Goal: Information Seeking & Learning: Learn about a topic

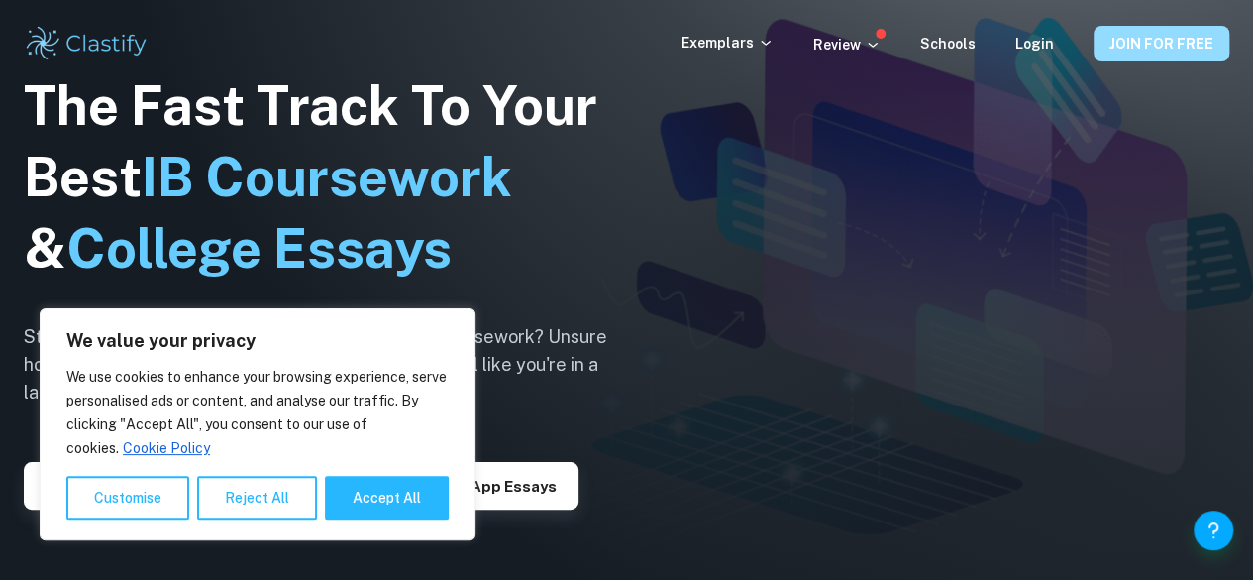
click at [1114, 47] on button "JOIN FOR FREE" at bounding box center [1162, 44] width 136 height 36
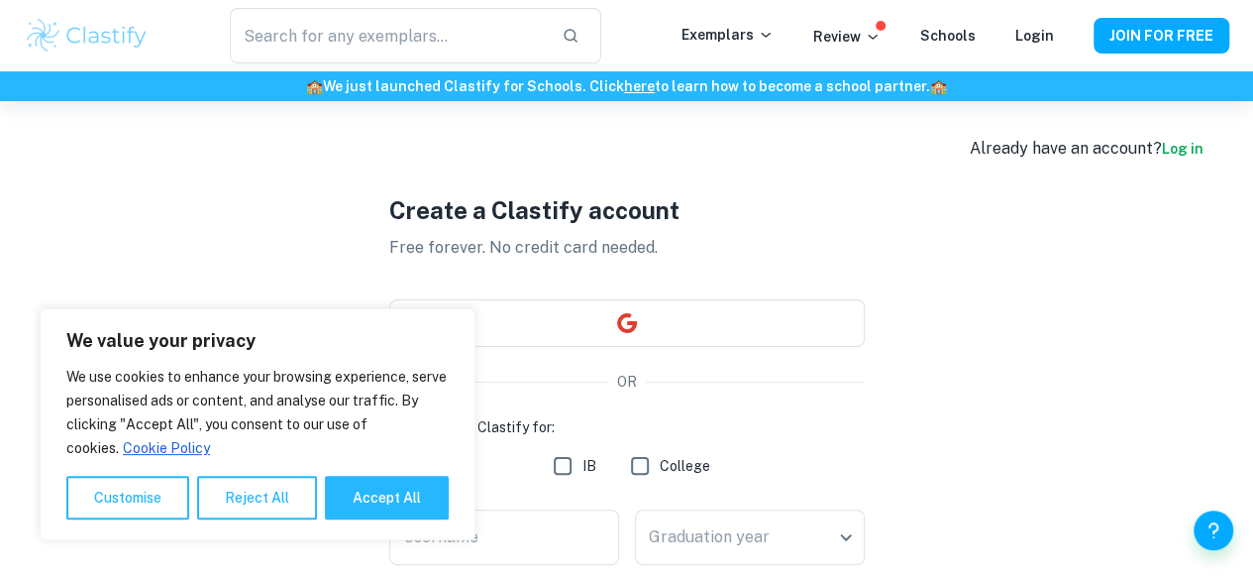
scroll to position [18, 0]
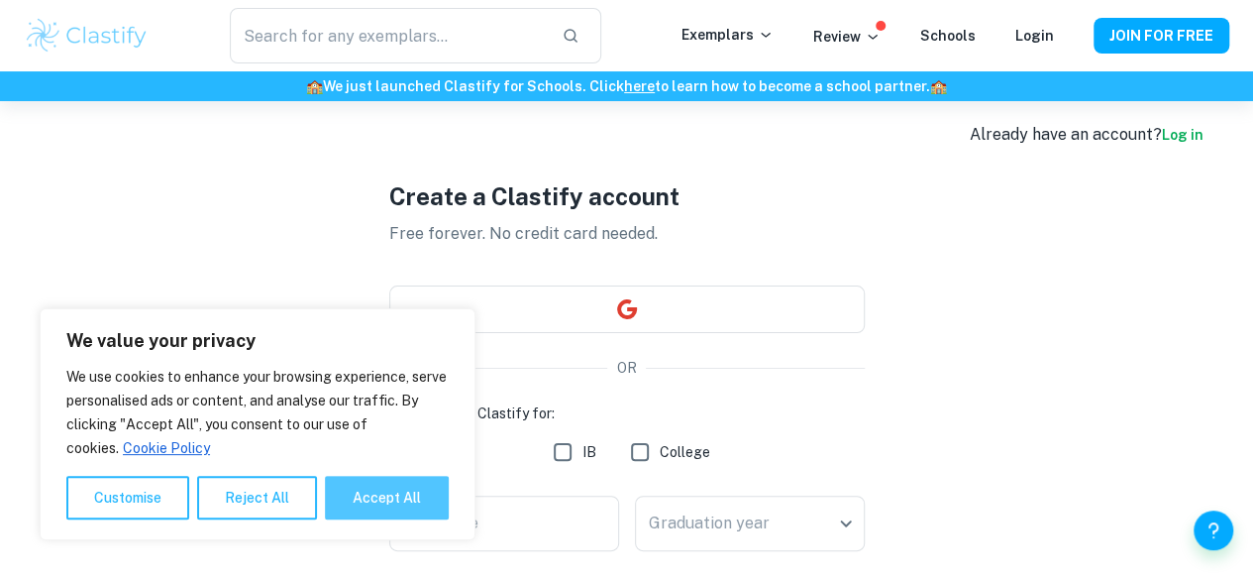
click at [357, 512] on button "Accept All" at bounding box center [387, 498] width 124 height 44
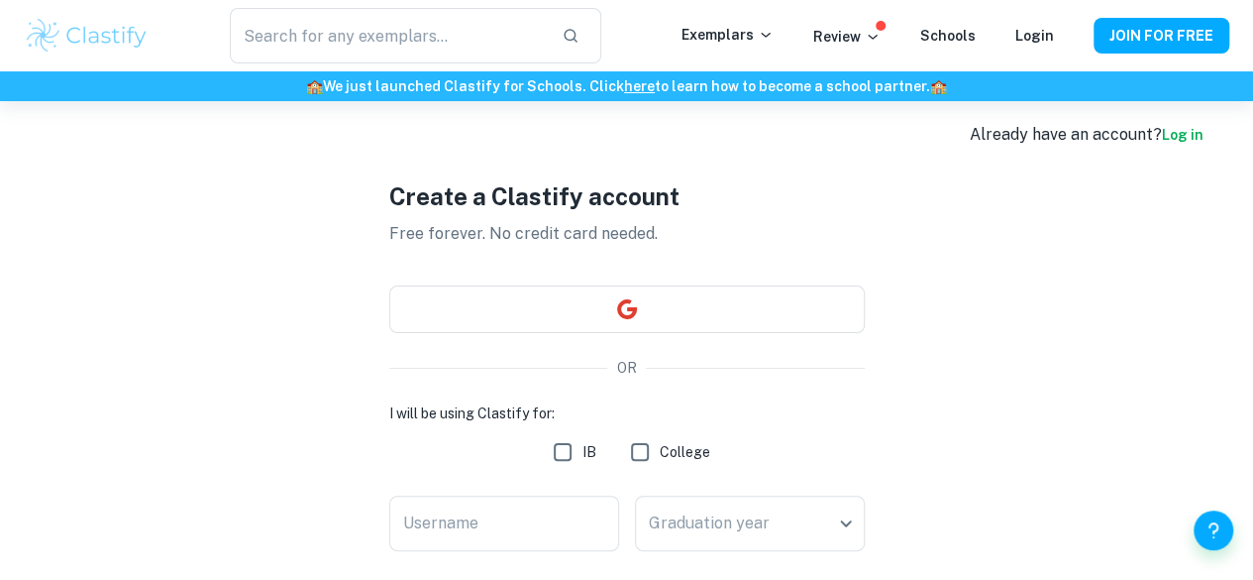
checkbox input "true"
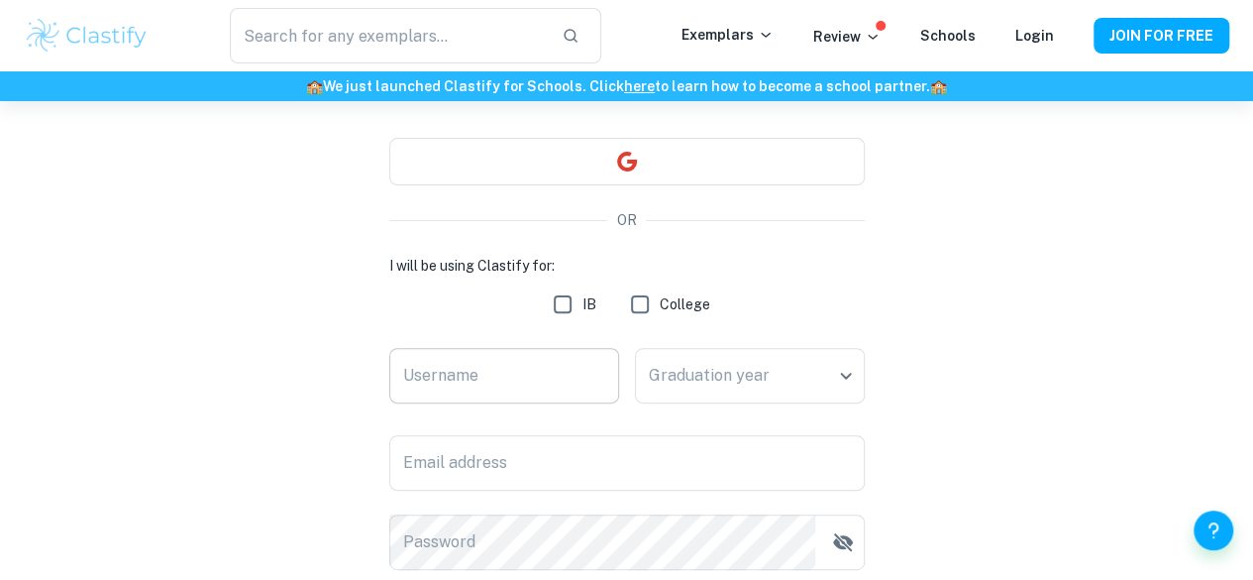
scroll to position [166, 0]
click at [566, 304] on input "IB" at bounding box center [563, 303] width 40 height 40
checkbox input "true"
click at [498, 389] on input "Username" at bounding box center [504, 374] width 230 height 55
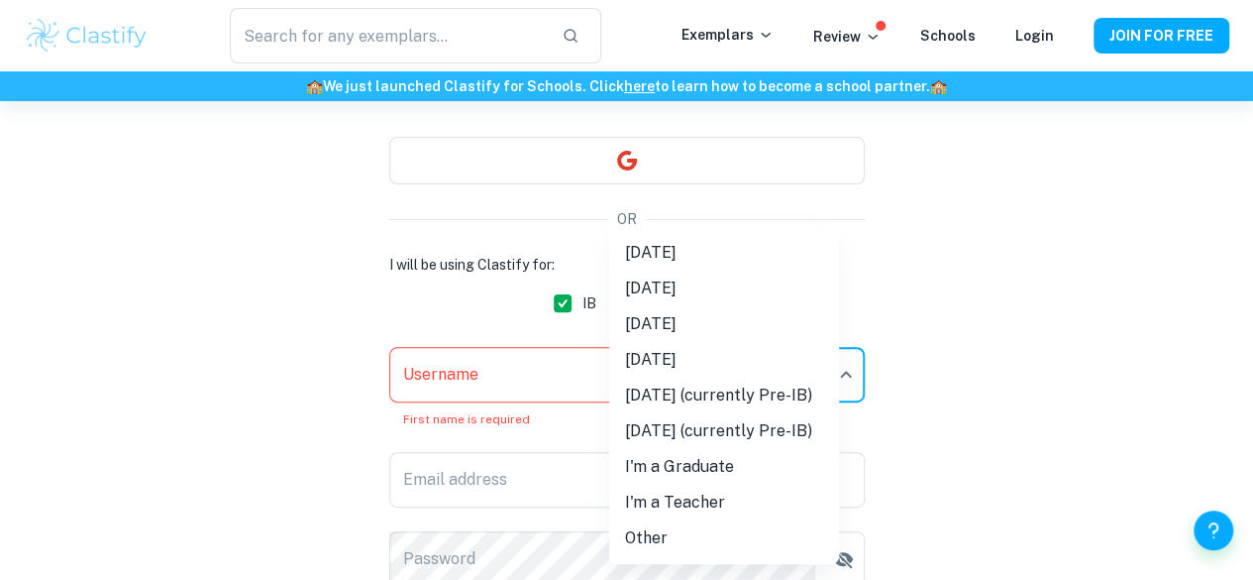
click at [679, 376] on body "We value your privacy We use cookies to enhance your browsing experience, serve…" at bounding box center [626, 225] width 1253 height 580
drag, startPoint x: 711, startPoint y: 284, endPoint x: 697, endPoint y: 316, distance: 35.0
click at [697, 316] on ul "May 2025 November 2025 May 2026 November 2026 May 2027 (currently Pre-IB) Novem…" at bounding box center [724, 395] width 230 height 337
click at [697, 316] on li "[DATE]" at bounding box center [724, 324] width 230 height 36
type input "M26"
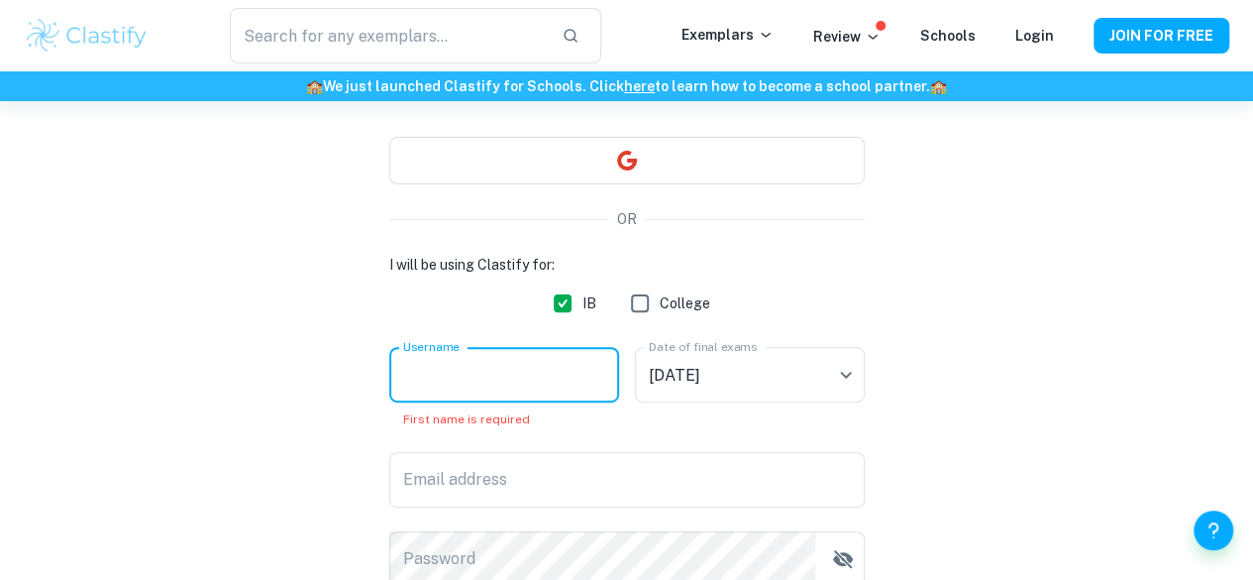
click at [553, 375] on input "Username" at bounding box center [504, 374] width 230 height 55
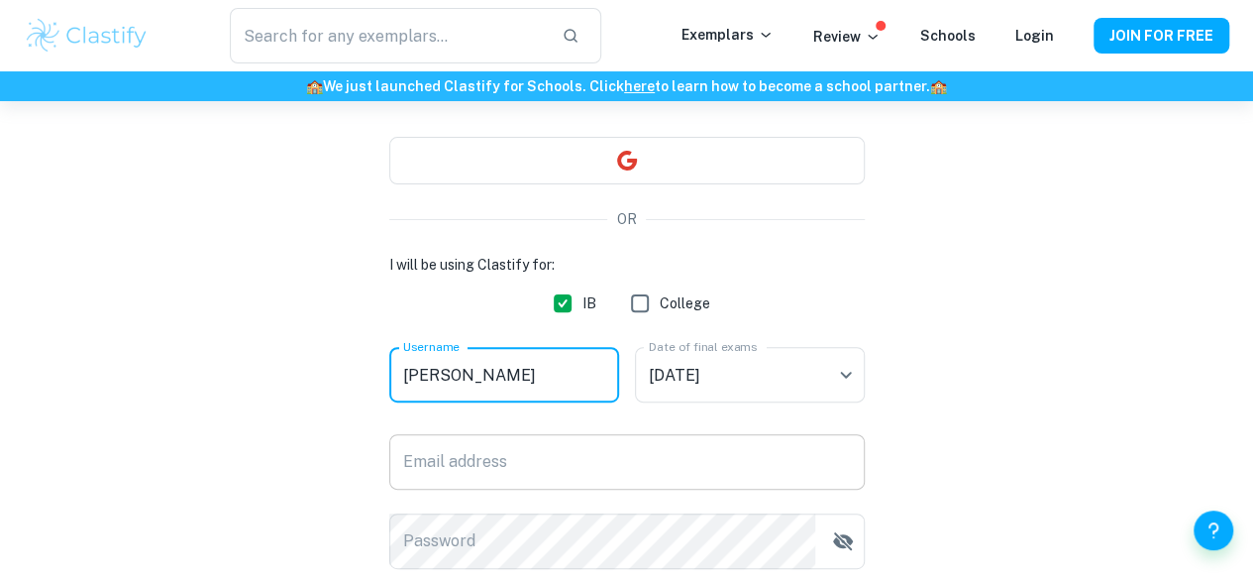
type input "[PERSON_NAME]"
click at [578, 473] on input "Email address" at bounding box center [627, 461] width 476 height 55
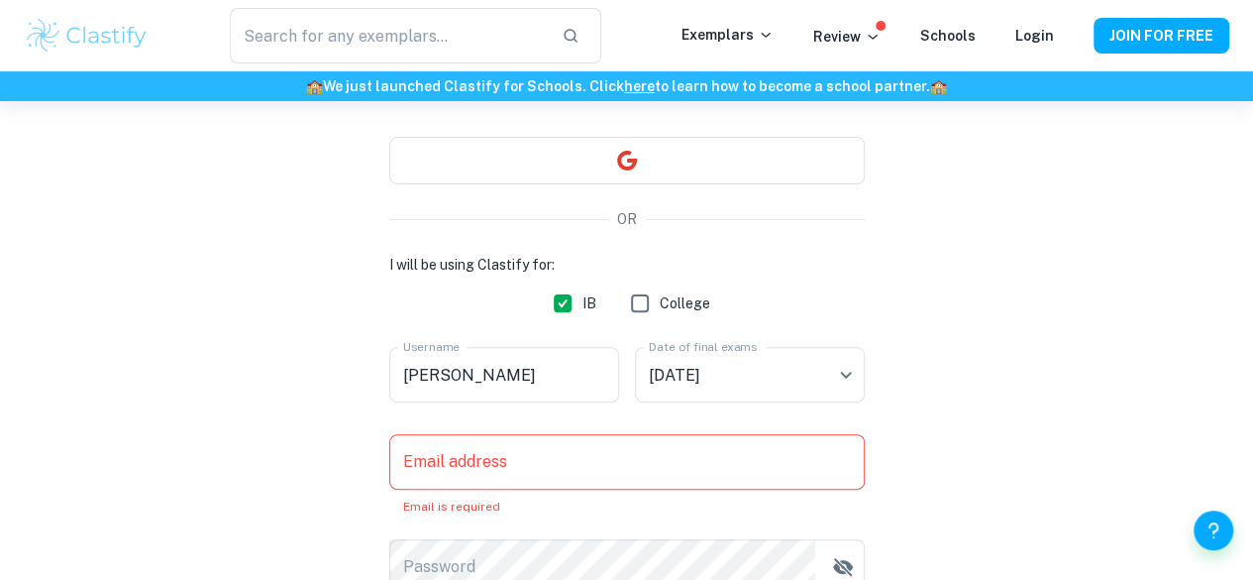
click at [876, 131] on div "Create a Clastify account Free forever. No credit card needed. OR I will be usi…" at bounding box center [627, 390] width 1206 height 910
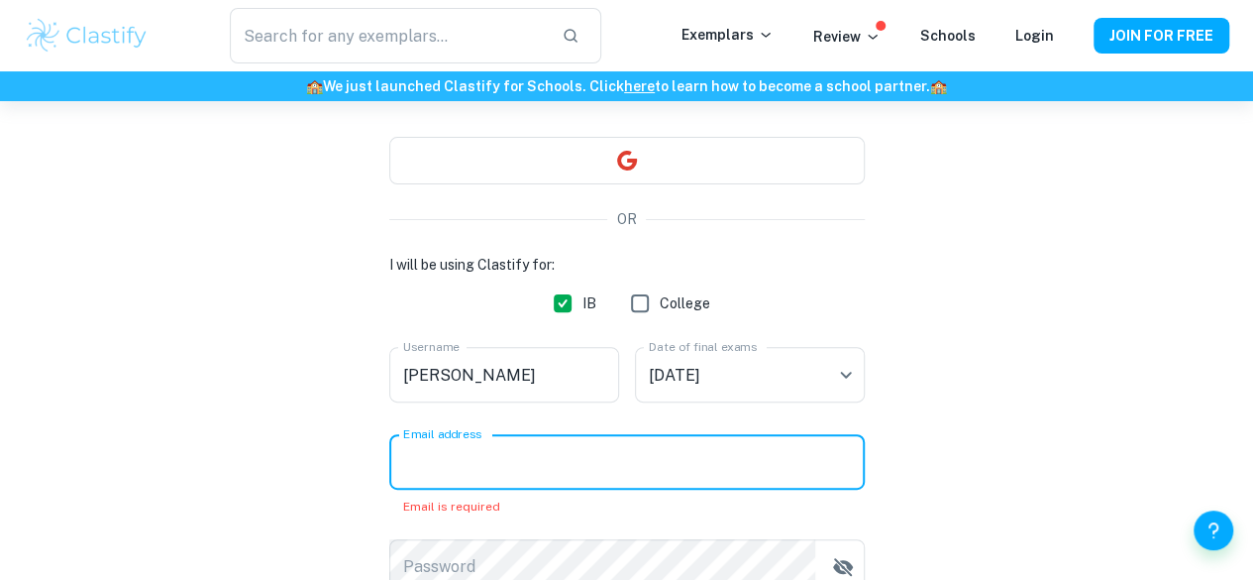
click at [762, 441] on input "Email address" at bounding box center [627, 461] width 476 height 55
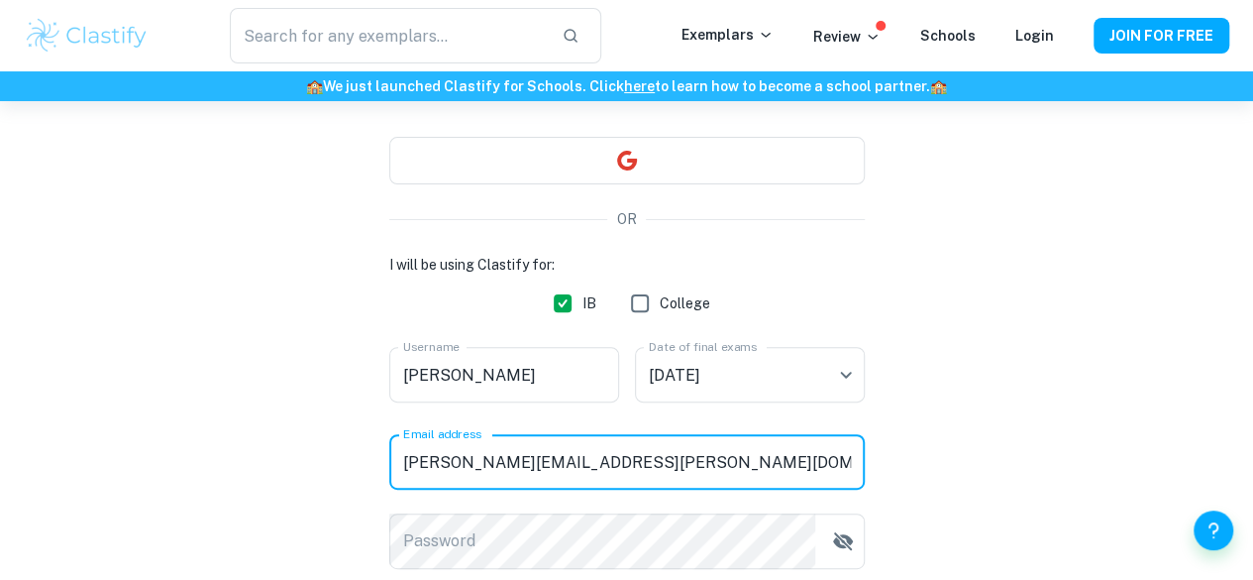
type input "santiago.abalo.iglesias@gmail.com"
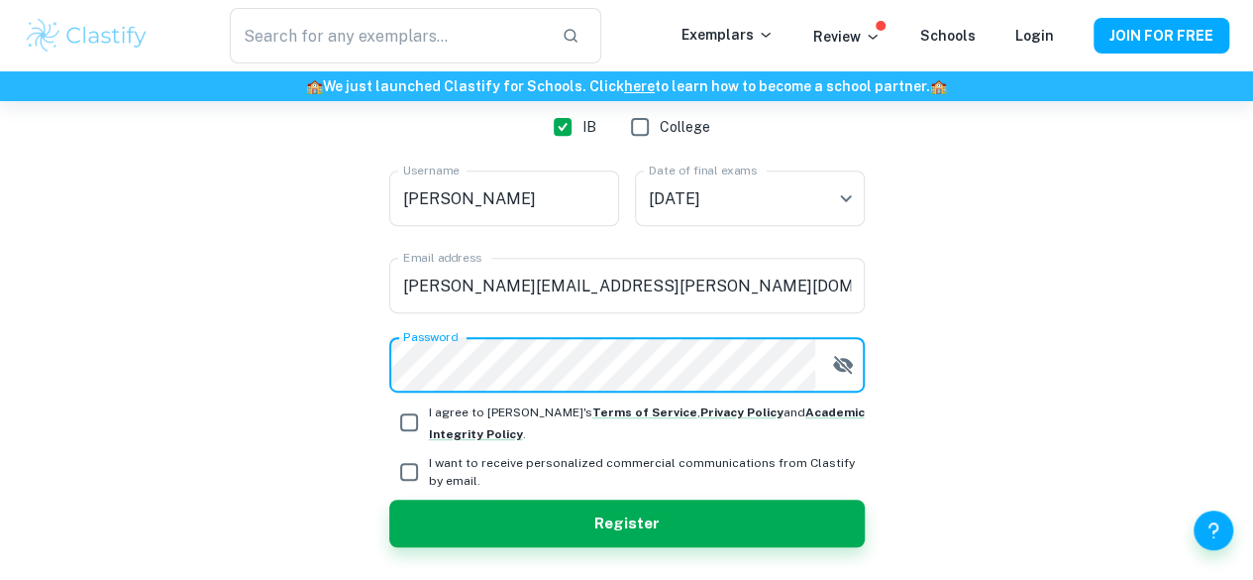
scroll to position [363, 0]
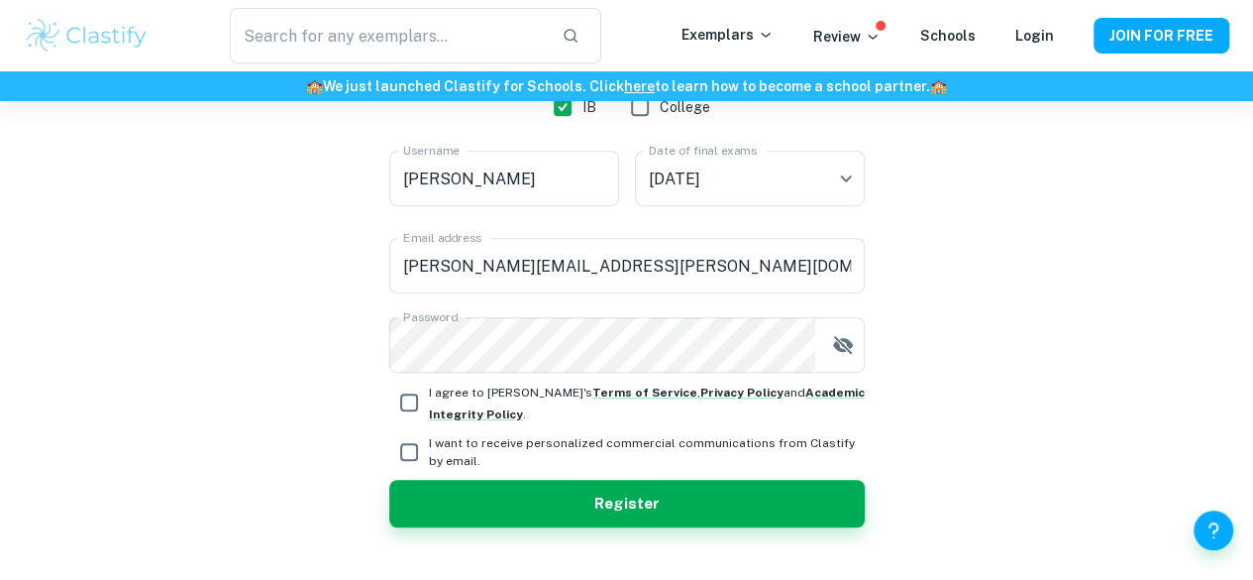
click at [508, 393] on span "I agree to Clastify's Terms of Service , Privacy Policy and Academic Integrity …" at bounding box center [647, 403] width 436 height 36
click at [429, 393] on input "I agree to Clastify's Terms of Service , Privacy Policy and Academic Integrity …" at bounding box center [409, 402] width 40 height 40
checkbox input "true"
click at [510, 478] on div "I will be using Clastify for: IB College Username Santiago Username Date of fin…" at bounding box center [627, 292] width 476 height 470
click at [506, 491] on button "Register" at bounding box center [627, 504] width 476 height 48
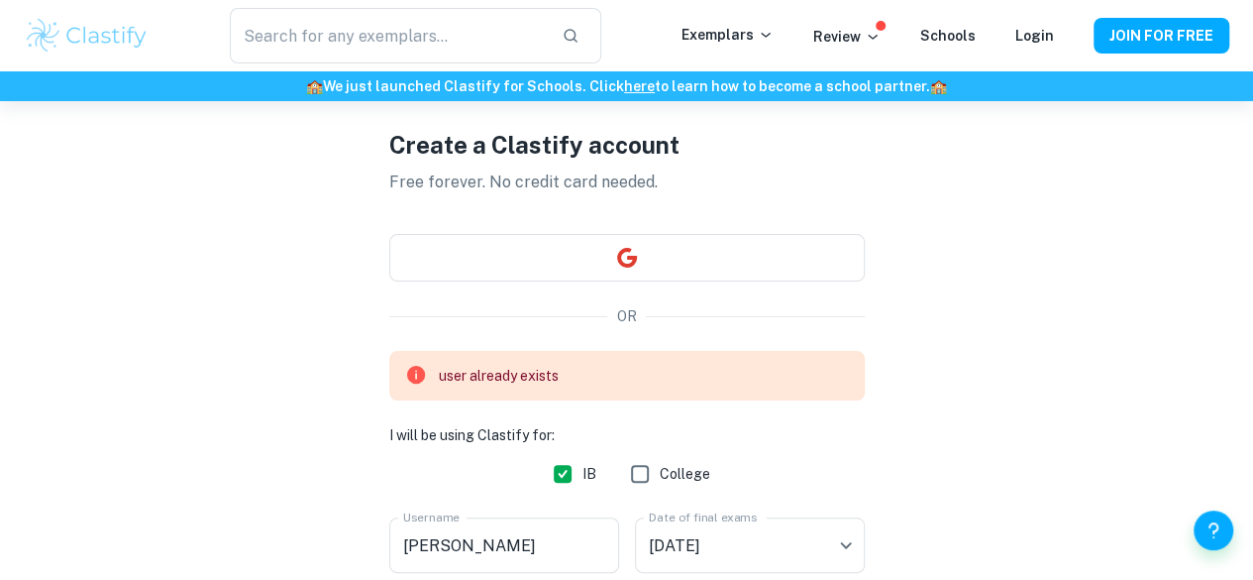
scroll to position [67, 0]
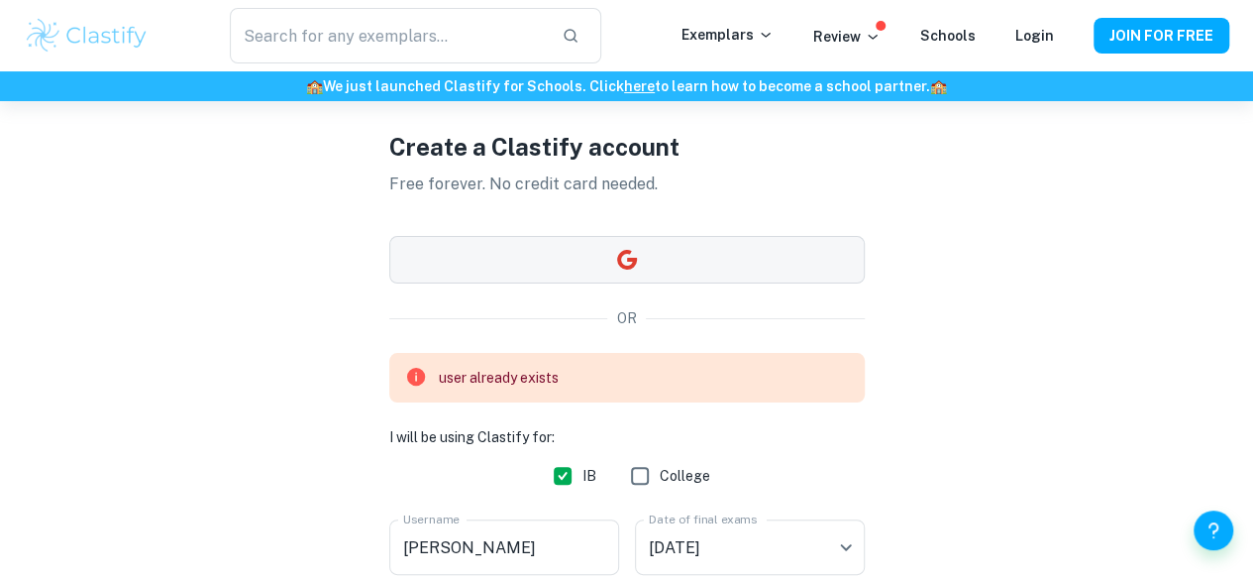
click at [721, 276] on button "button" at bounding box center [627, 260] width 476 height 48
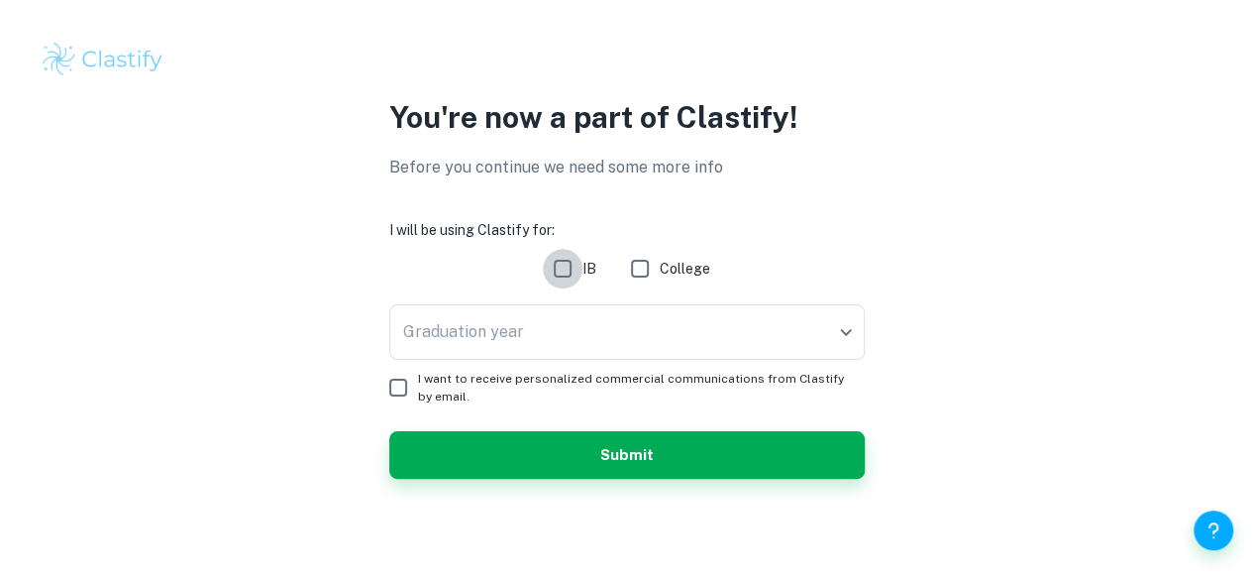
click at [574, 268] on input "IB" at bounding box center [563, 269] width 40 height 40
checkbox input "true"
click at [606, 334] on body "We value your privacy We use cookies to enhance your browsing experience, serve…" at bounding box center [626, 290] width 1253 height 580
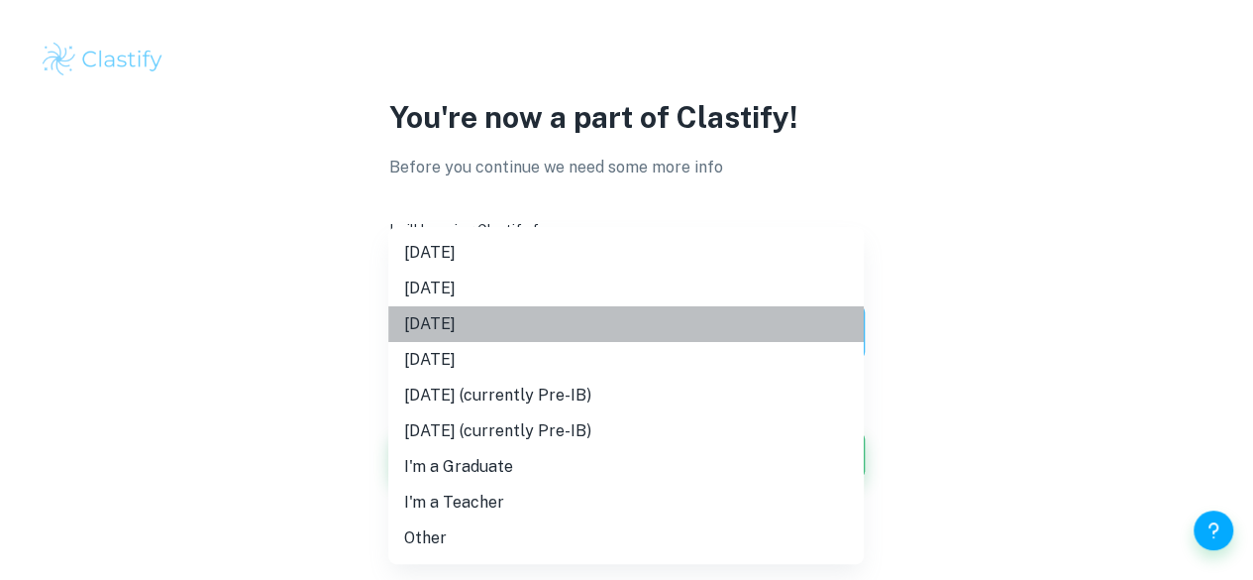
click at [606, 338] on li "[DATE]" at bounding box center [626, 324] width 476 height 36
type input "M26"
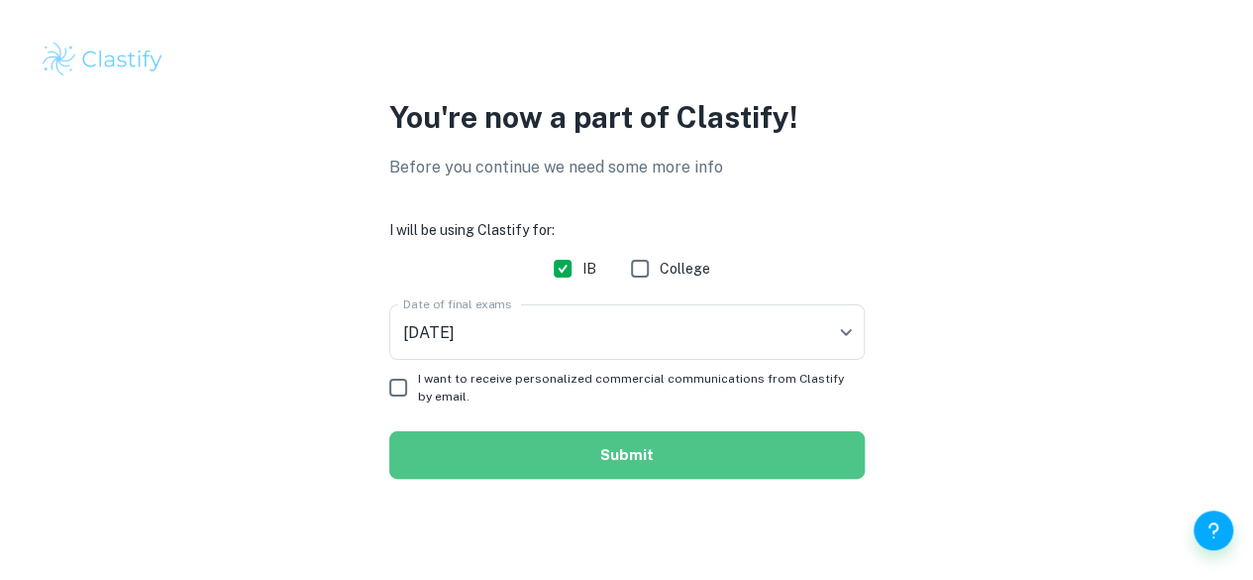
click at [626, 436] on button "Submit" at bounding box center [627, 455] width 476 height 48
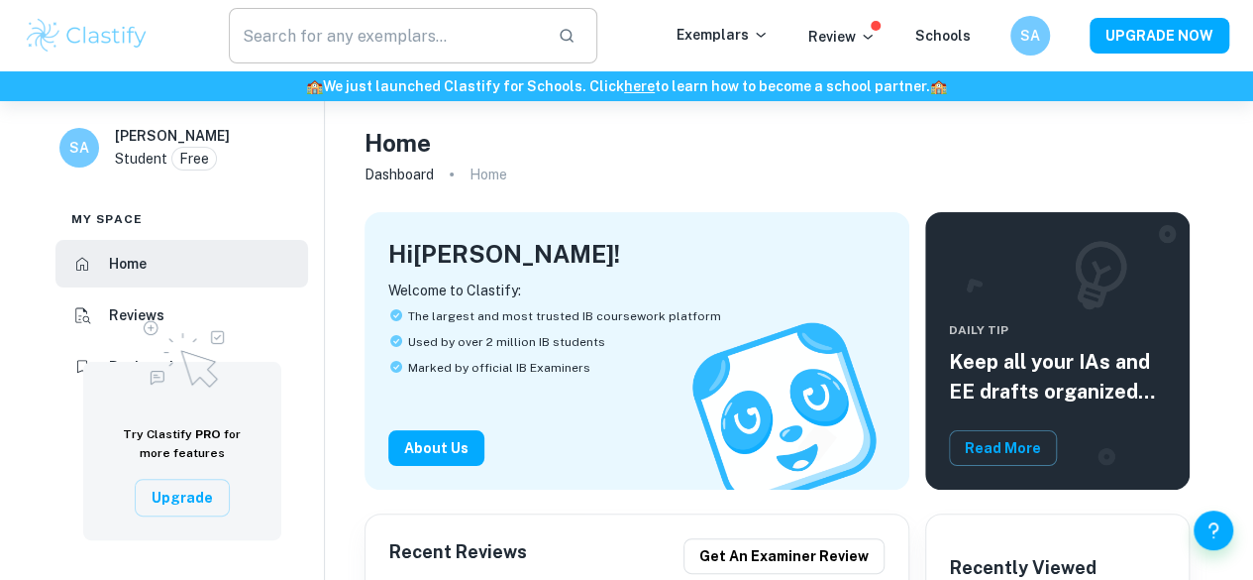
click at [492, 27] on input "text" at bounding box center [385, 35] width 313 height 55
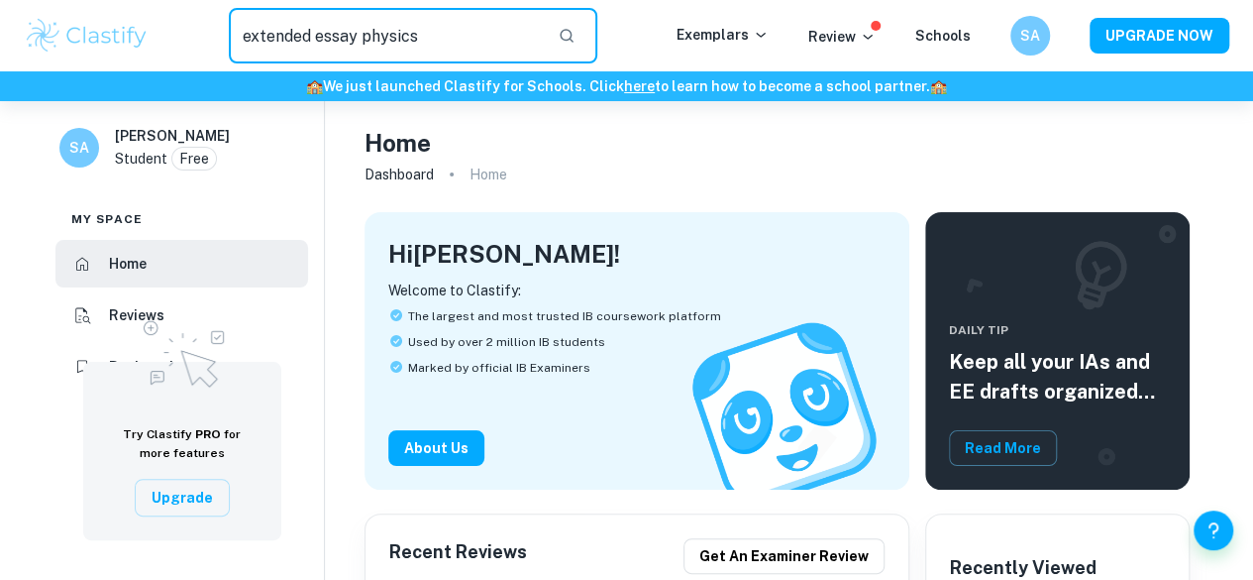
type input "extended essay physics"
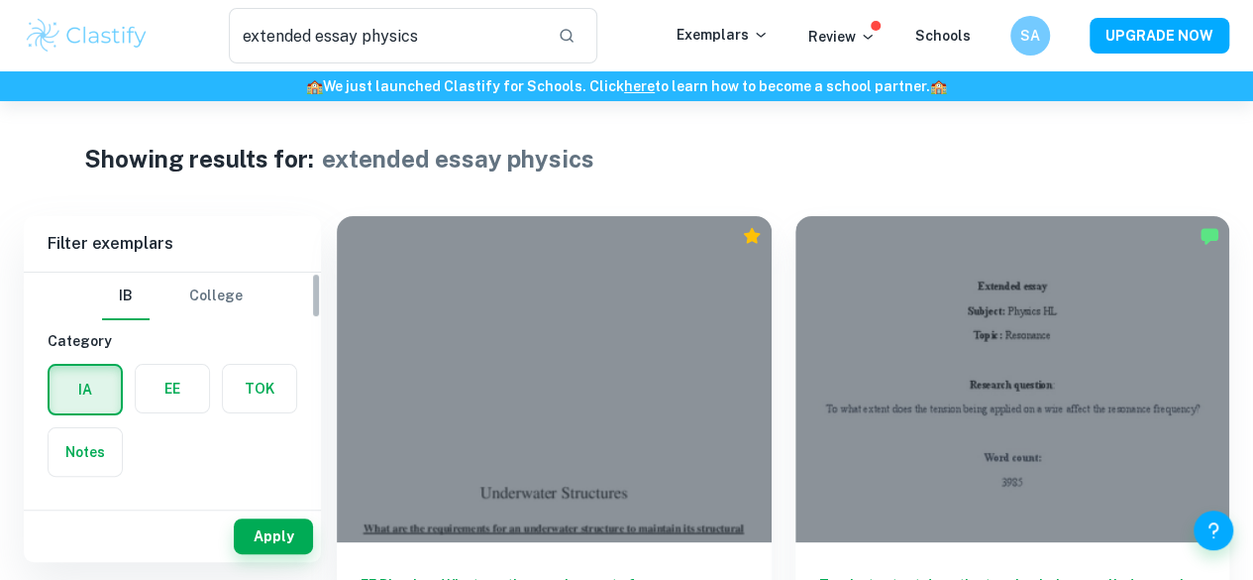
click at [191, 362] on div "EE" at bounding box center [166, 383] width 87 height 63
click at [178, 394] on label "button" at bounding box center [172, 389] width 73 height 48
click at [0, 0] on input "radio" at bounding box center [0, 0] width 0 height 0
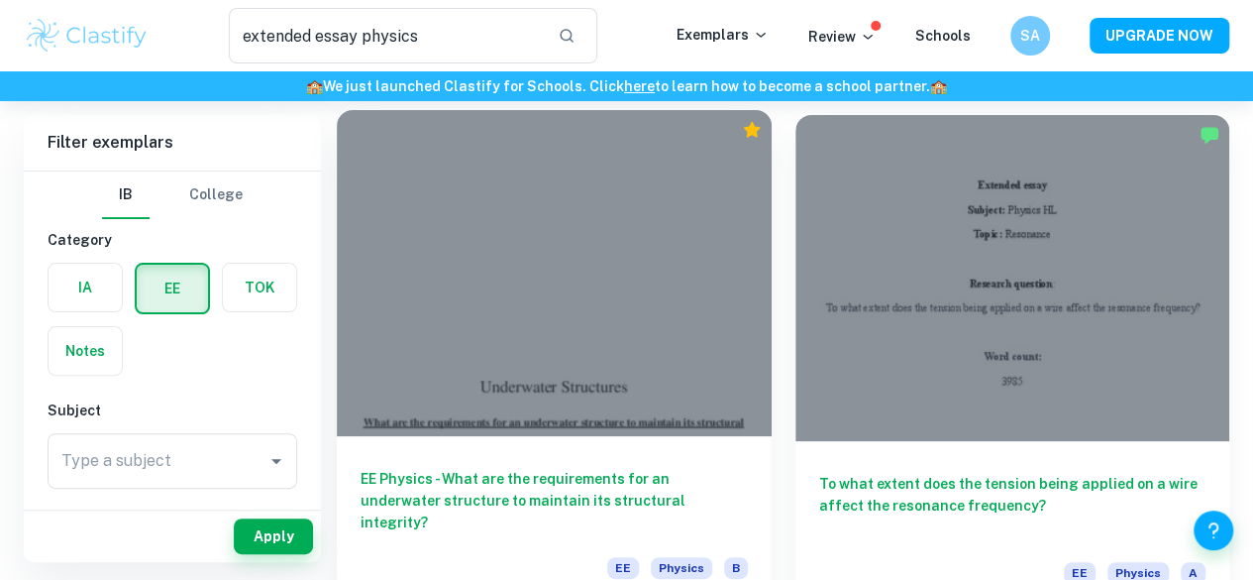
scroll to position [102, 0]
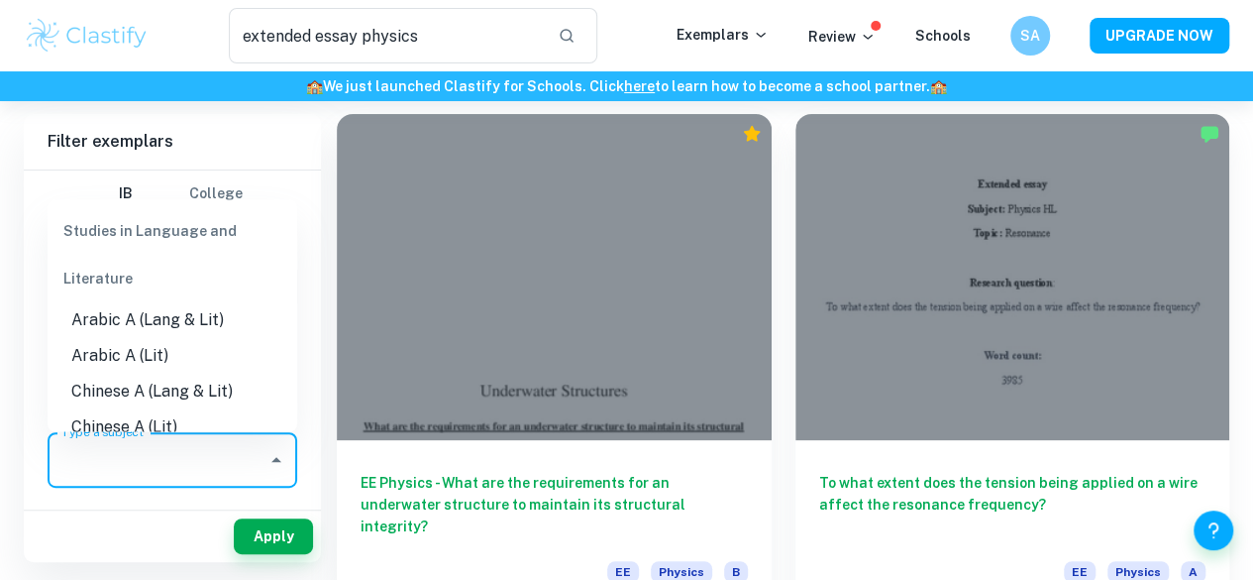
click at [174, 468] on input "Type a subject" at bounding box center [157, 460] width 202 height 38
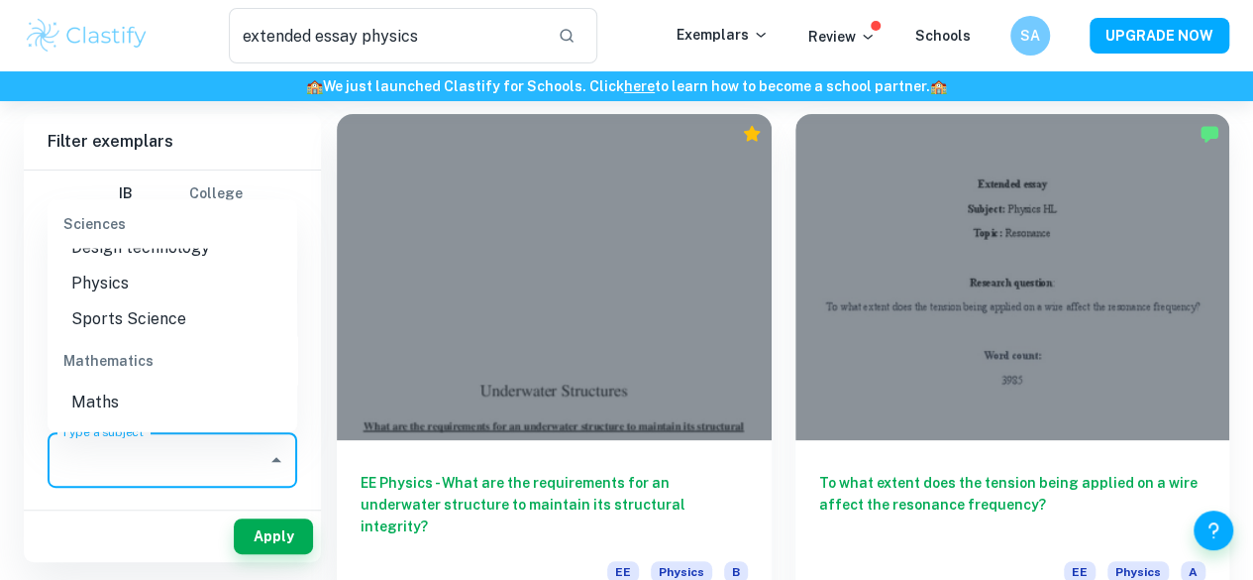
scroll to position [2381, 0]
click at [180, 299] on li "Physics" at bounding box center [173, 282] width 250 height 36
type input "Physics"
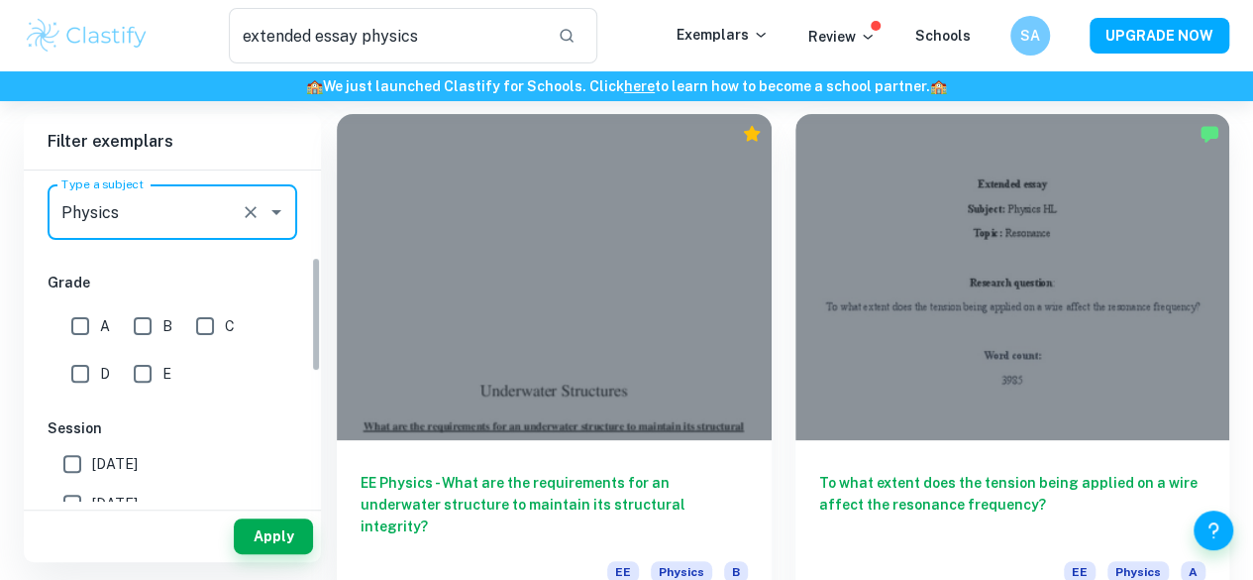
scroll to position [252, 0]
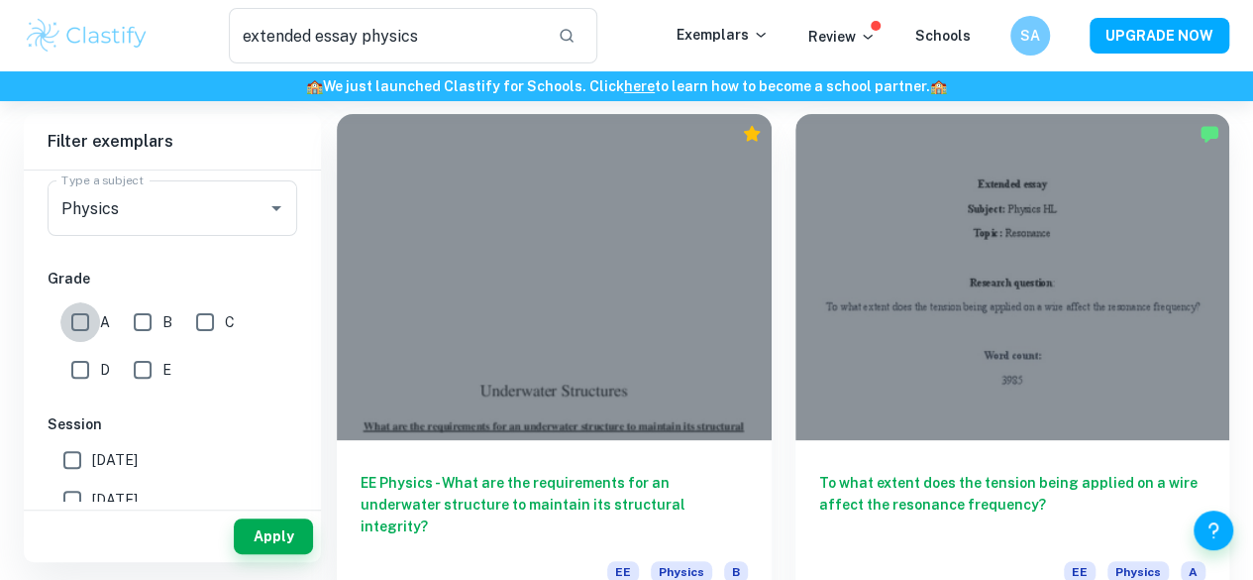
click at [79, 316] on input "A" at bounding box center [80, 322] width 40 height 40
checkbox input "true"
click at [132, 322] on input "B" at bounding box center [143, 322] width 40 height 40
checkbox input "true"
click at [215, 324] on input "C" at bounding box center [205, 322] width 40 height 40
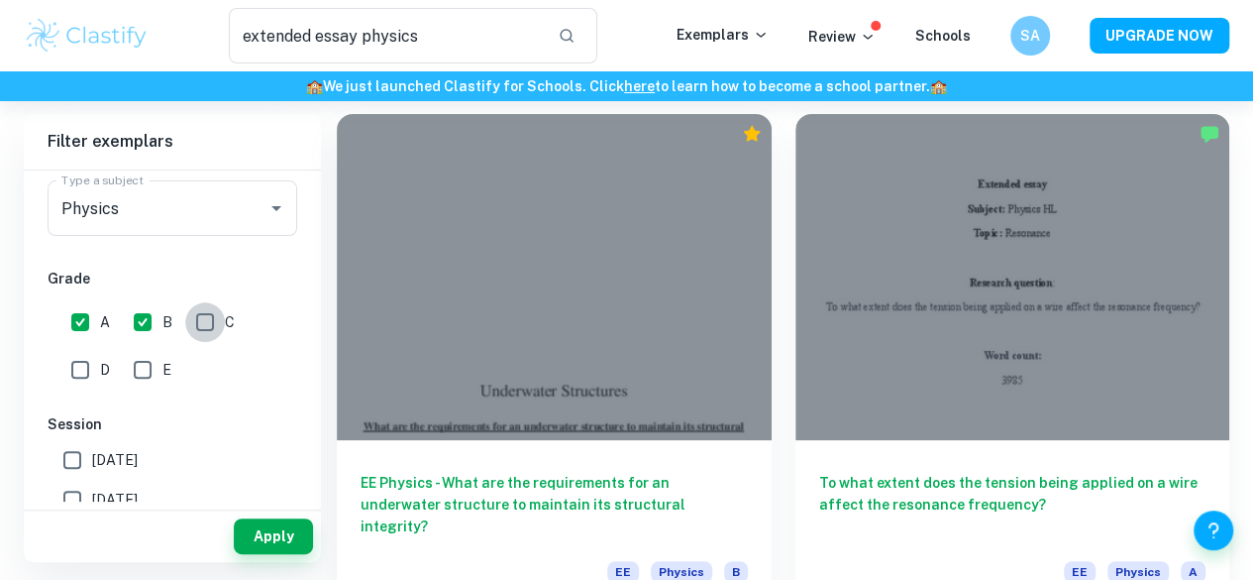
checkbox input "true"
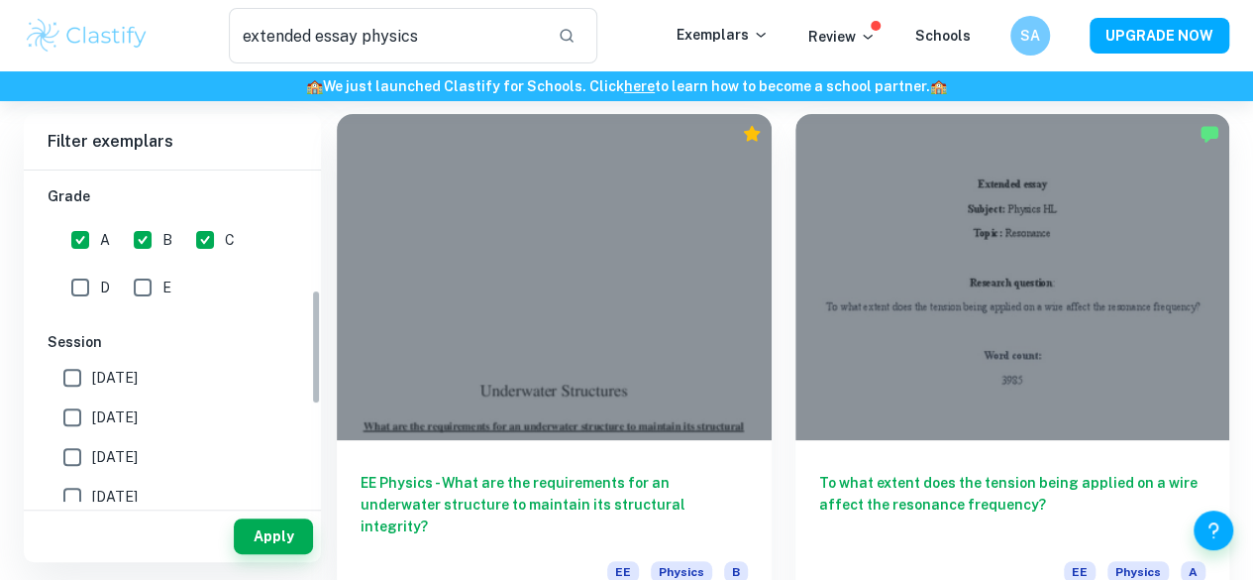
scroll to position [346, 0]
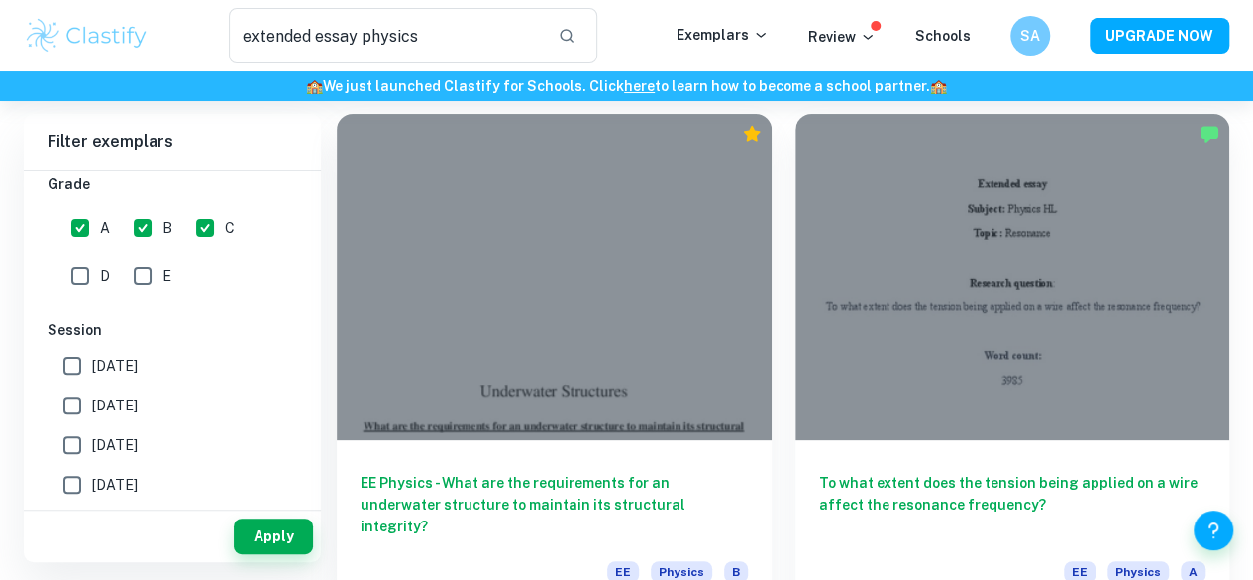
drag, startPoint x: 147, startPoint y: 372, endPoint x: 139, endPoint y: 394, distance: 24.1
click at [138, 394] on span "[DATE]" at bounding box center [115, 405] width 46 height 22
click at [92, 394] on input "[DATE]" at bounding box center [73, 405] width 40 height 40
checkbox input "true"
click at [123, 376] on label "[DATE]" at bounding box center [167, 366] width 229 height 40
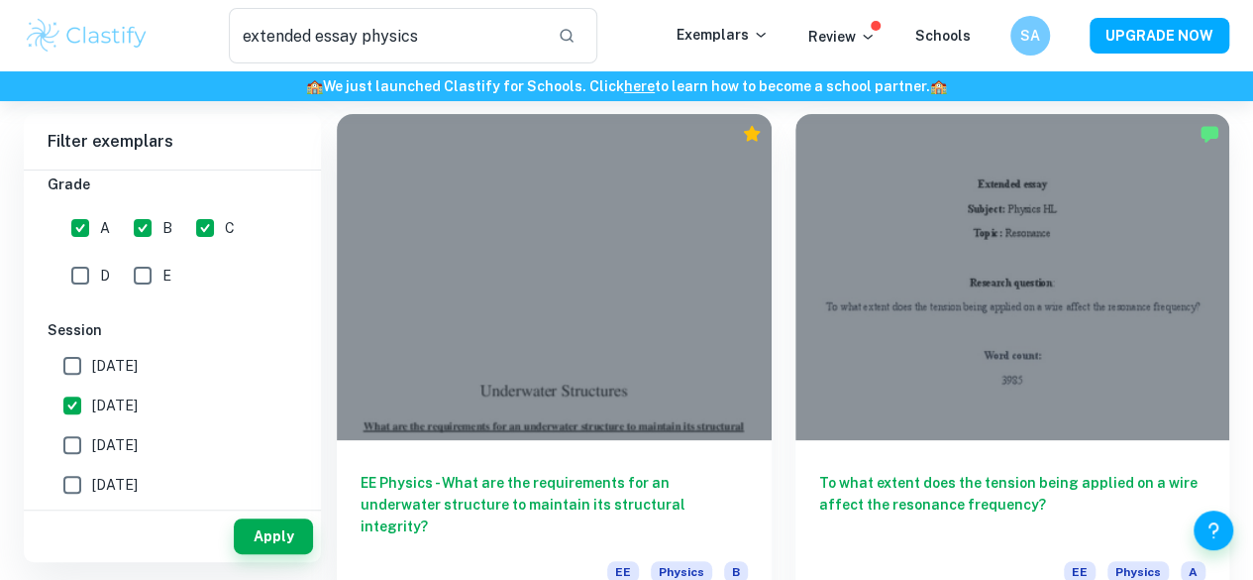
click at [92, 376] on input "[DATE]" at bounding box center [73, 366] width 40 height 40
checkbox input "true"
click at [104, 451] on span "[DATE]" at bounding box center [115, 445] width 46 height 22
click at [92, 451] on input "[DATE]" at bounding box center [73, 445] width 40 height 40
checkbox input "true"
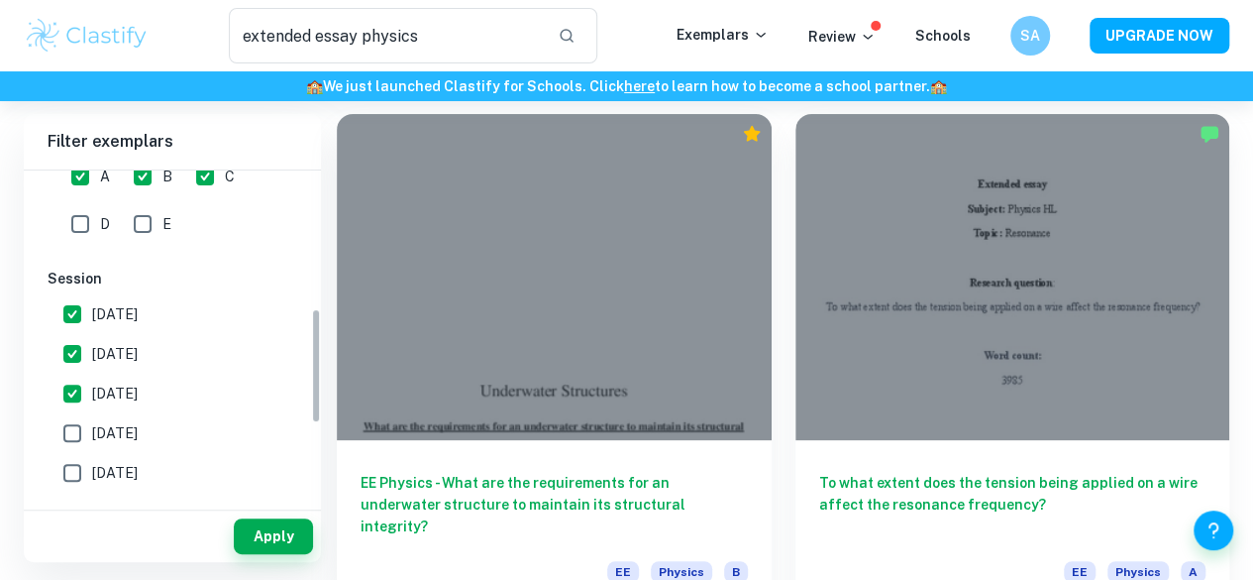
scroll to position [398, 0]
click at [122, 431] on span "[DATE]" at bounding box center [115, 432] width 46 height 22
click at [92, 431] on input "[DATE]" at bounding box center [73, 432] width 40 height 40
checkbox input "true"
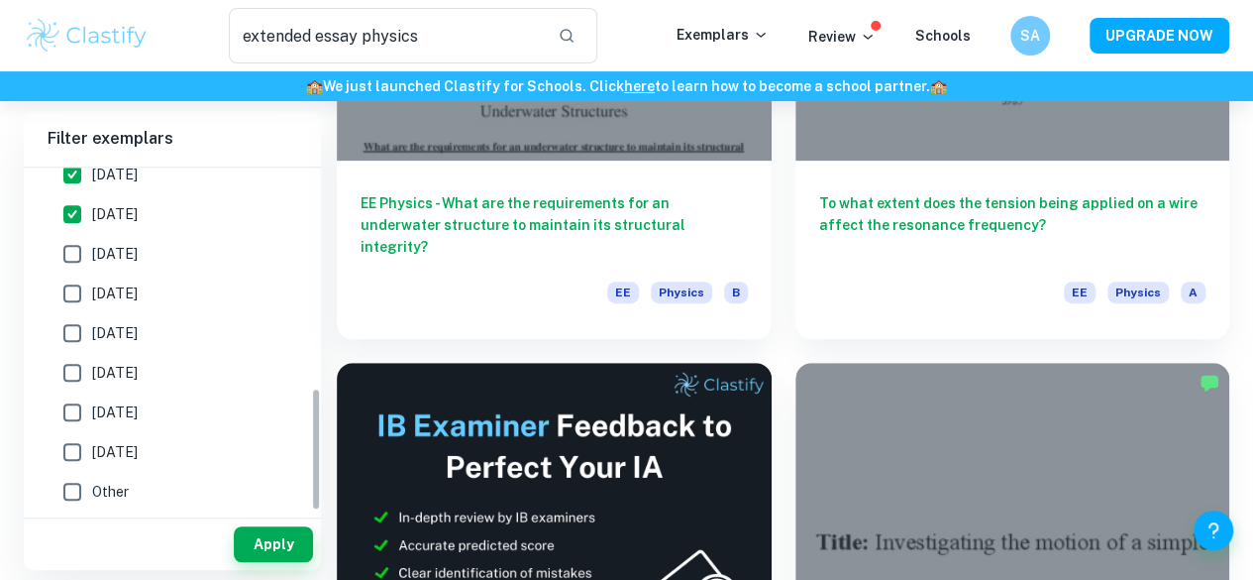
scroll to position [431, 0]
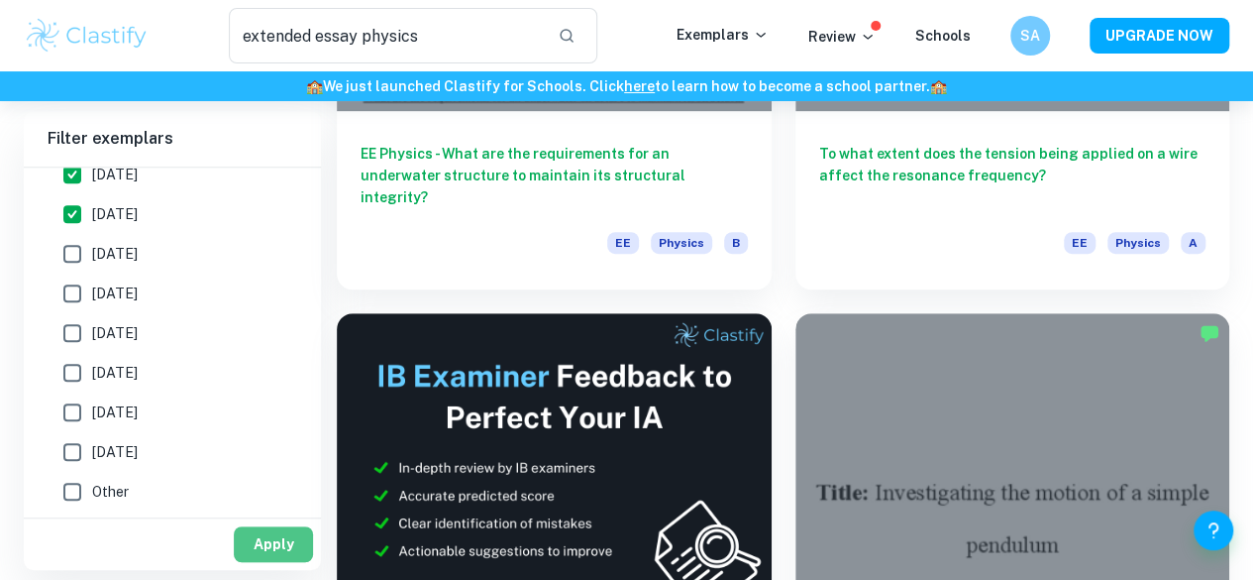
click at [265, 538] on button "Apply" at bounding box center [273, 544] width 79 height 36
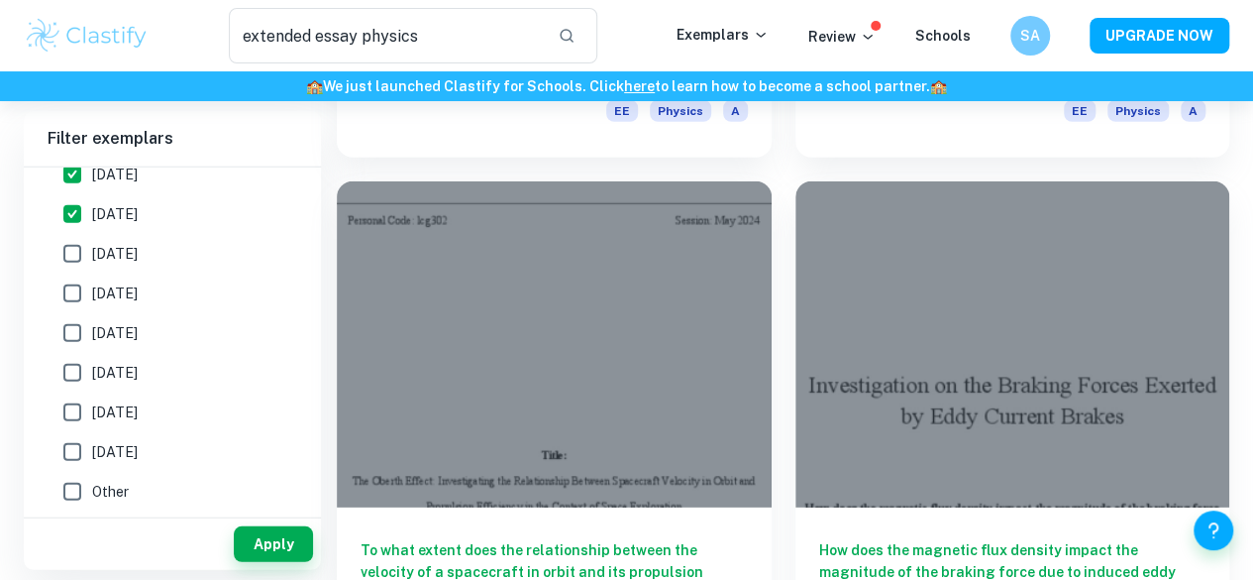
scroll to position [2679, 0]
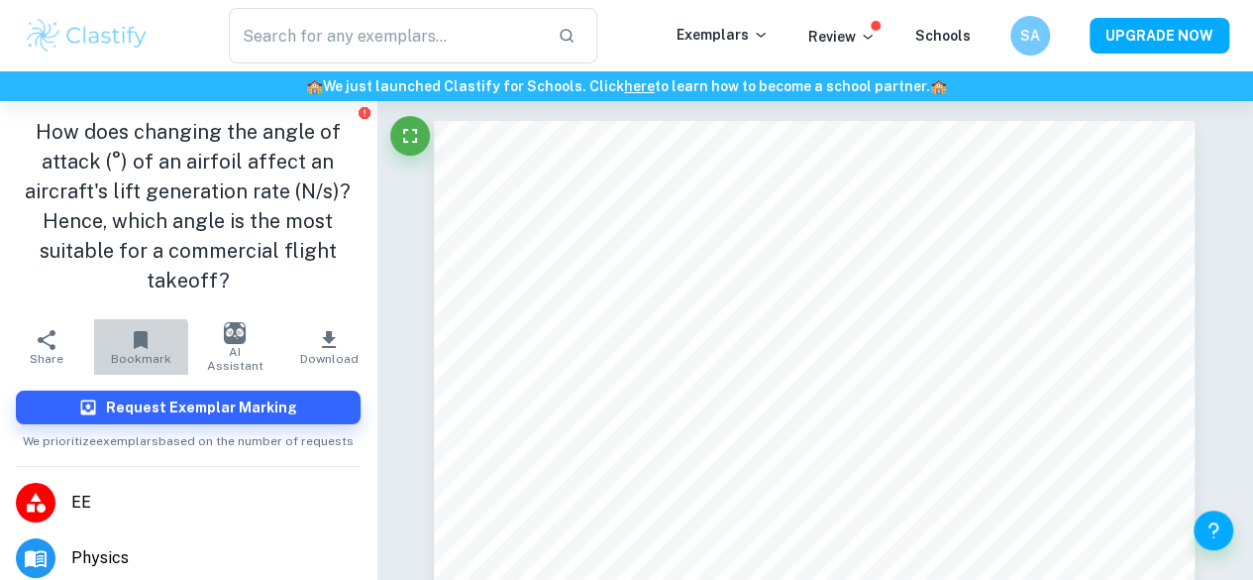
click at [129, 350] on icon "button" at bounding box center [141, 340] width 24 height 24
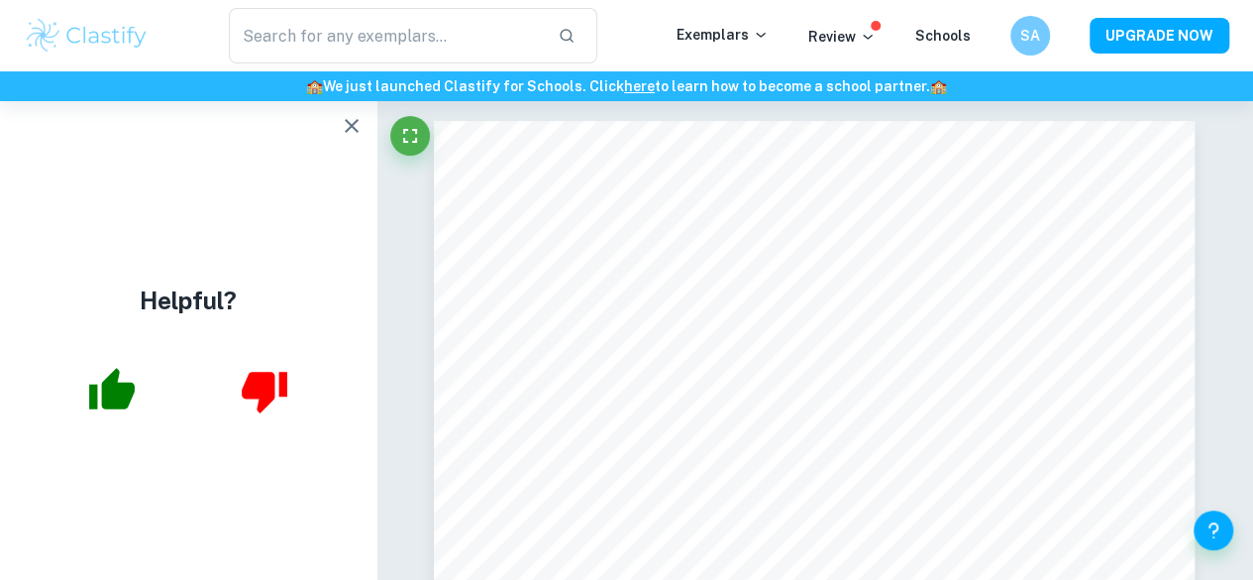
drag, startPoint x: 125, startPoint y: 370, endPoint x: 96, endPoint y: 409, distance: 49.0
click at [96, 409] on icon "button" at bounding box center [112, 391] width 50 height 50
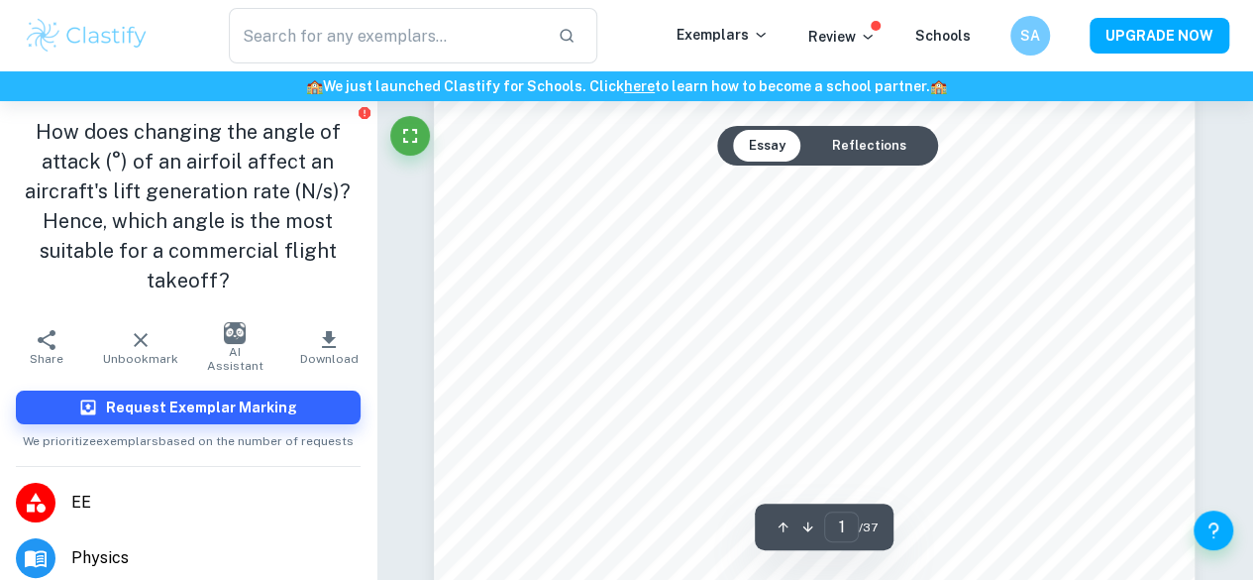
scroll to position [148, 0]
